Goal: Transaction & Acquisition: Purchase product/service

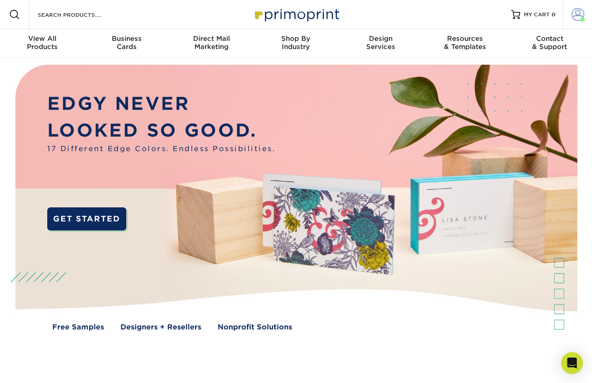
click at [580, 12] on span at bounding box center [577, 14] width 13 height 13
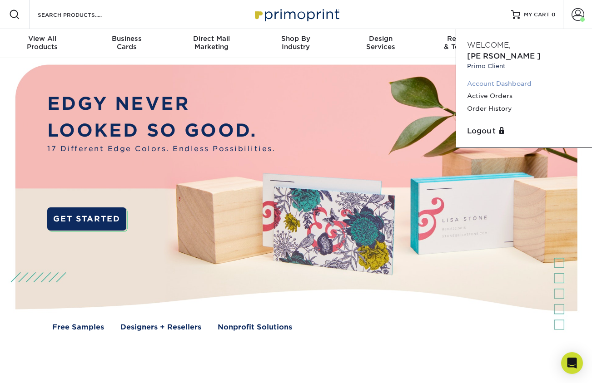
click at [496, 78] on link "Account Dashboard" at bounding box center [524, 84] width 114 height 12
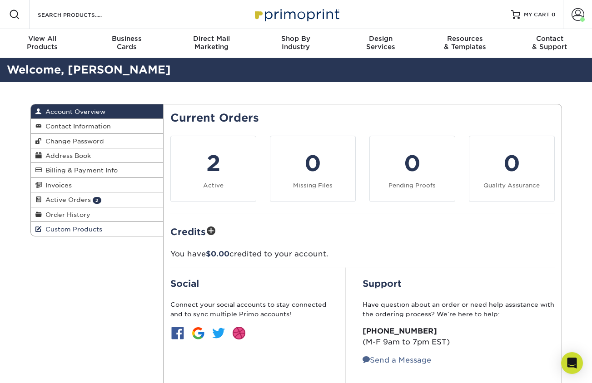
click at [79, 227] on span "Custom Products" at bounding box center [72, 229] width 60 height 7
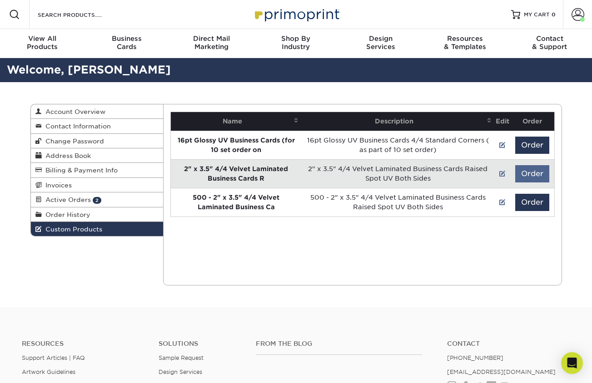
click at [528, 172] on button "Order" at bounding box center [532, 173] width 34 height 17
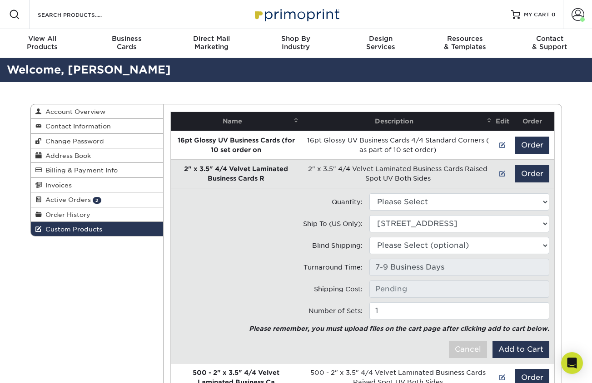
click at [438, 167] on td "2" x 3.5" 4/4 Velvet Laminated Business Cards Raised Spot UV Both Sides" at bounding box center [397, 173] width 193 height 29
click at [588, 183] on div "Custom Products Account Overview Contact Information Change Password Address Bo…" at bounding box center [296, 257] width 592 height 350
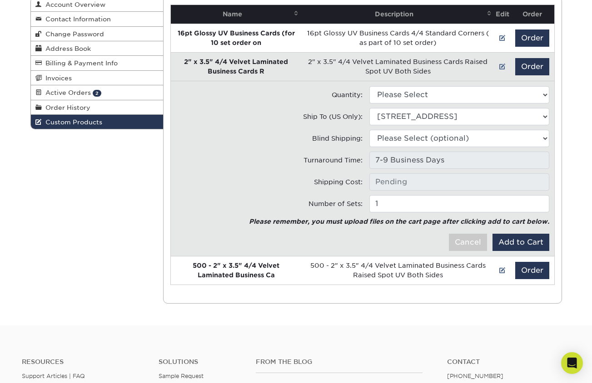
scroll to position [110, 0]
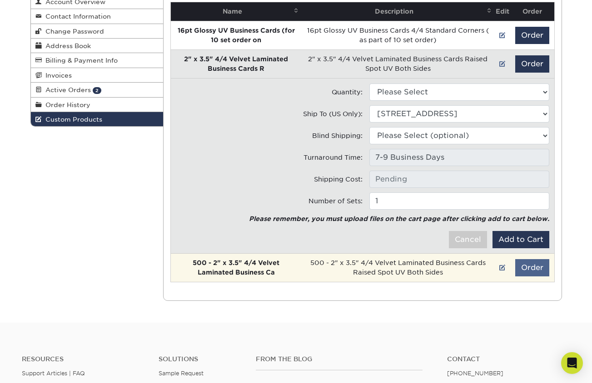
click at [534, 266] on button "Order" at bounding box center [532, 267] width 34 height 17
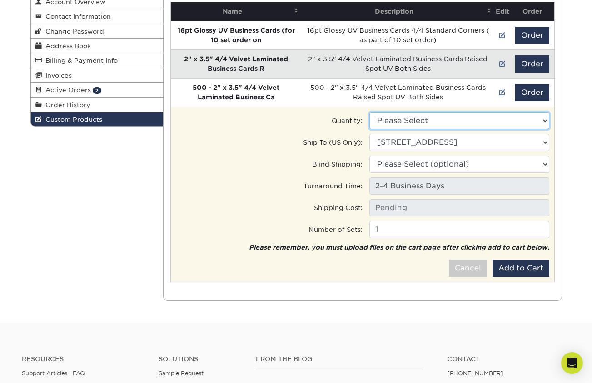
select select "0"
type input "UPS Ground: $8.96"
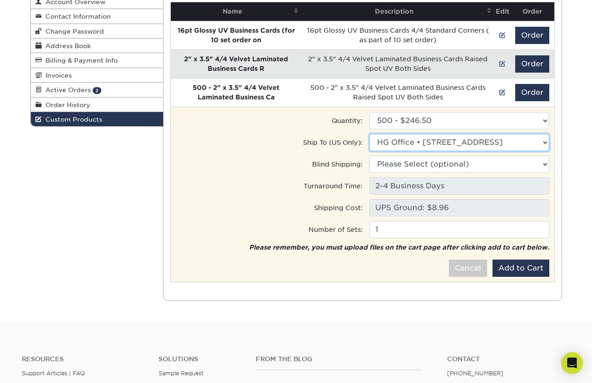
select select "221126"
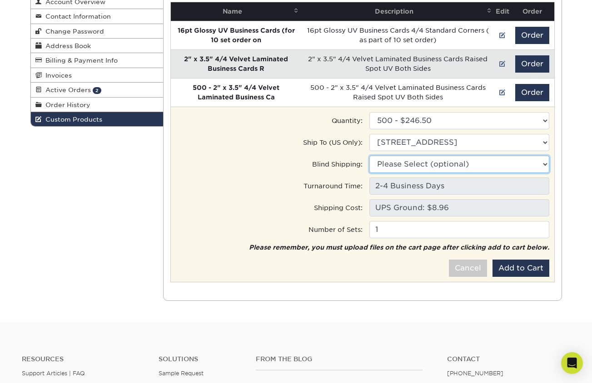
select select "26566"
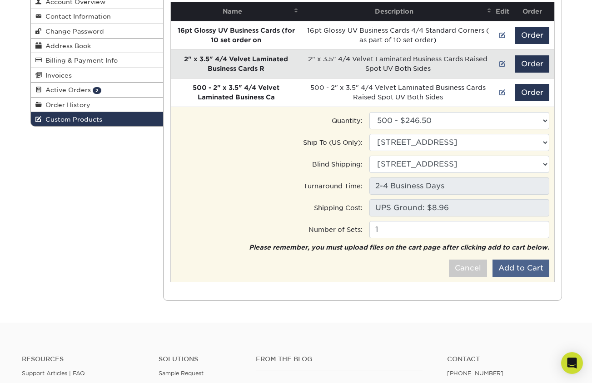
click at [519, 266] on button "Add to Cart" at bounding box center [520, 268] width 57 height 17
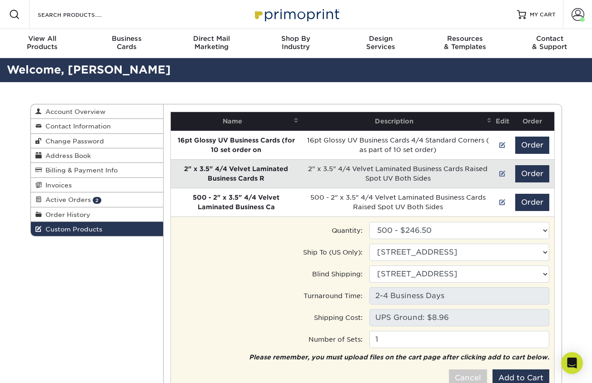
scroll to position [0, 0]
